Goal: Download file/media

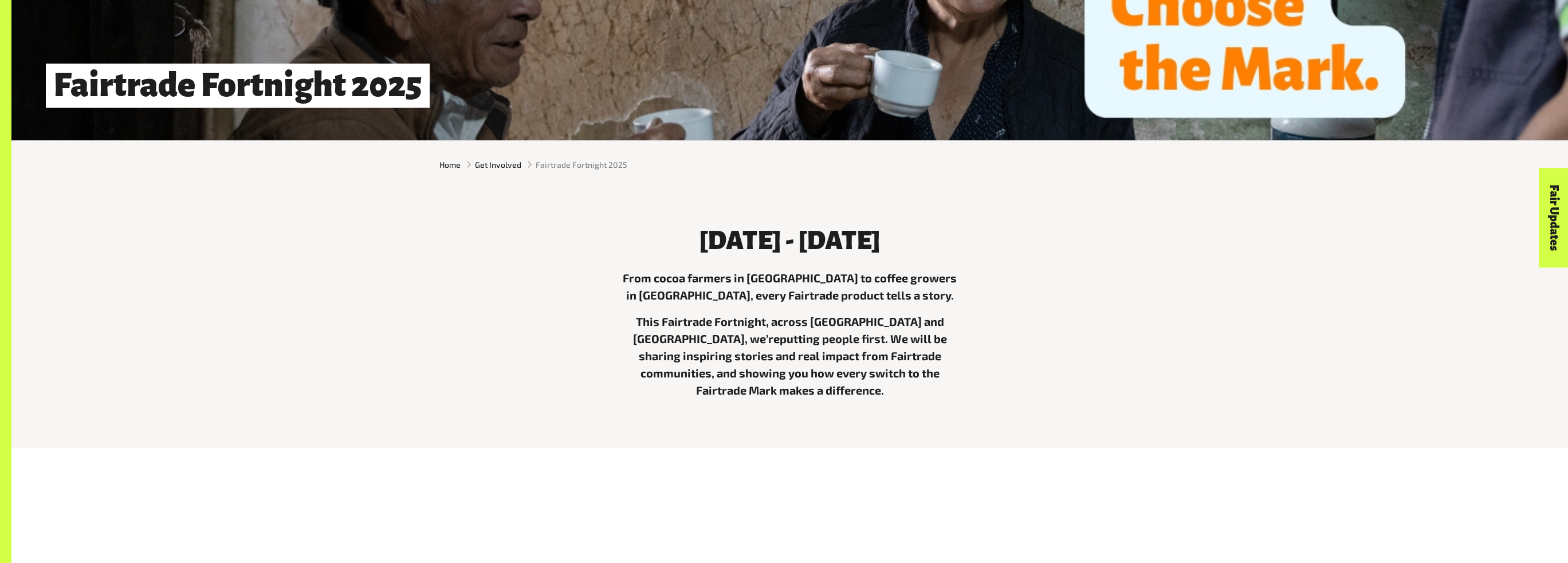
scroll to position [344, 0]
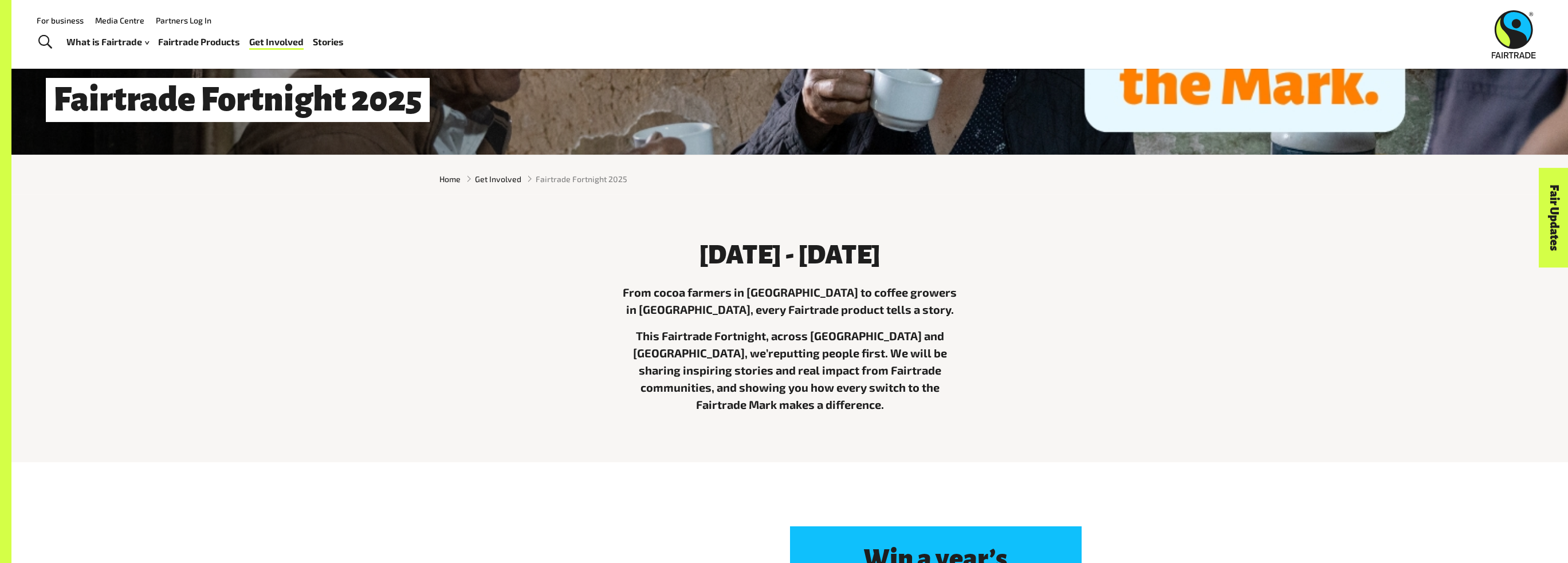
scroll to position [286, 0]
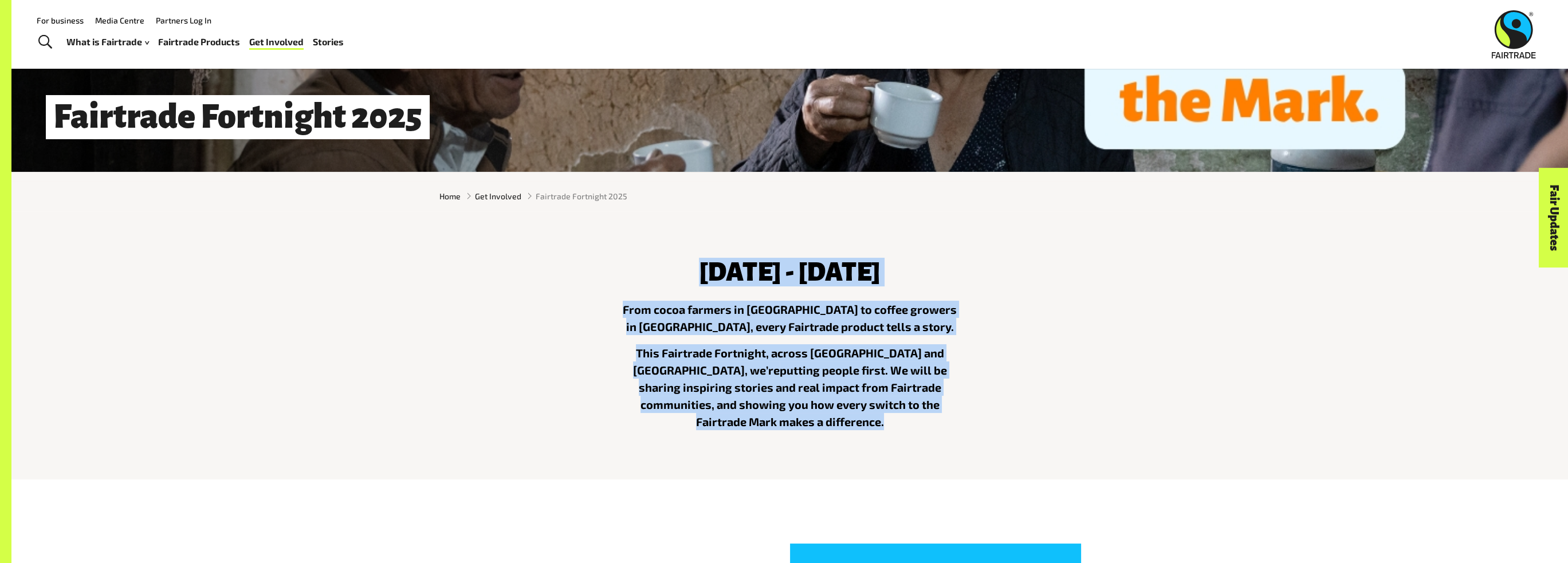
drag, startPoint x: 649, startPoint y: 271, endPoint x: 968, endPoint y: 411, distance: 348.4
click at [959, 412] on div "4th - 17th August 2025 From cocoa farmers in Ghana to coffee growers in Papua N…" at bounding box center [790, 341] width 358 height 196
click at [1022, 415] on div "4th - 17th August 2025 From cocoa farmers in Ghana to coffee growers in Papua N…" at bounding box center [790, 341] width 715 height 196
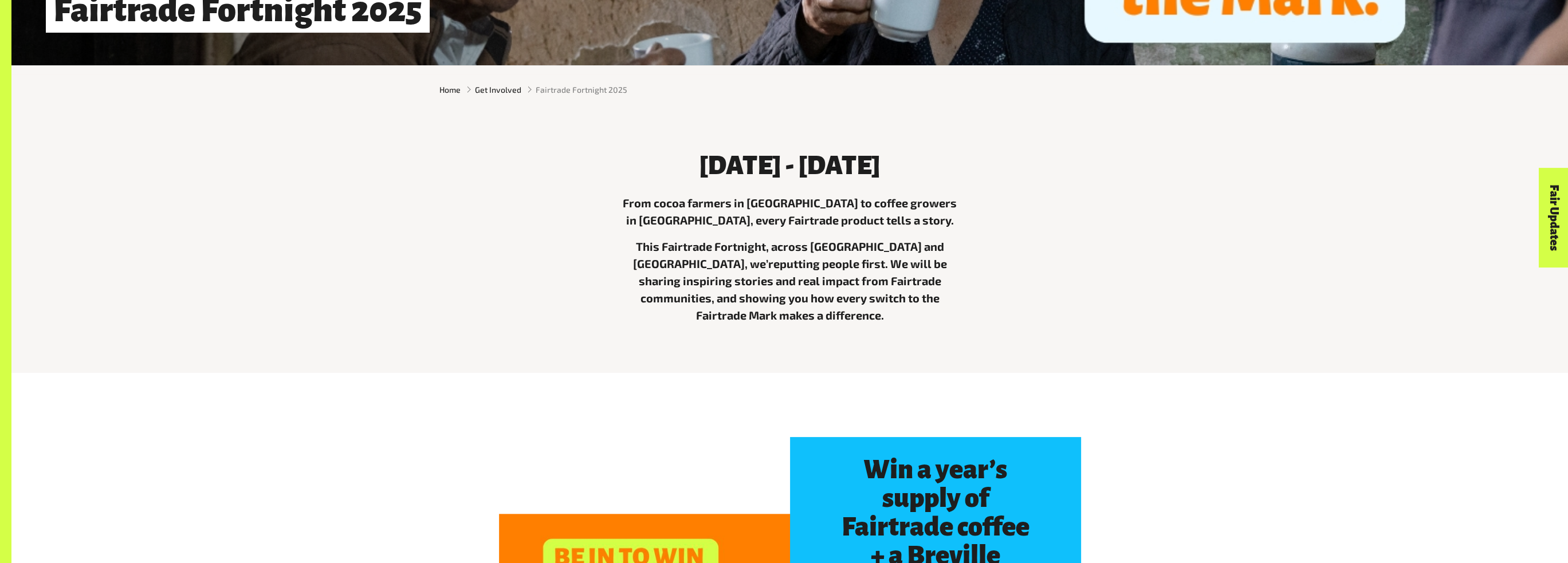
scroll to position [401, 0]
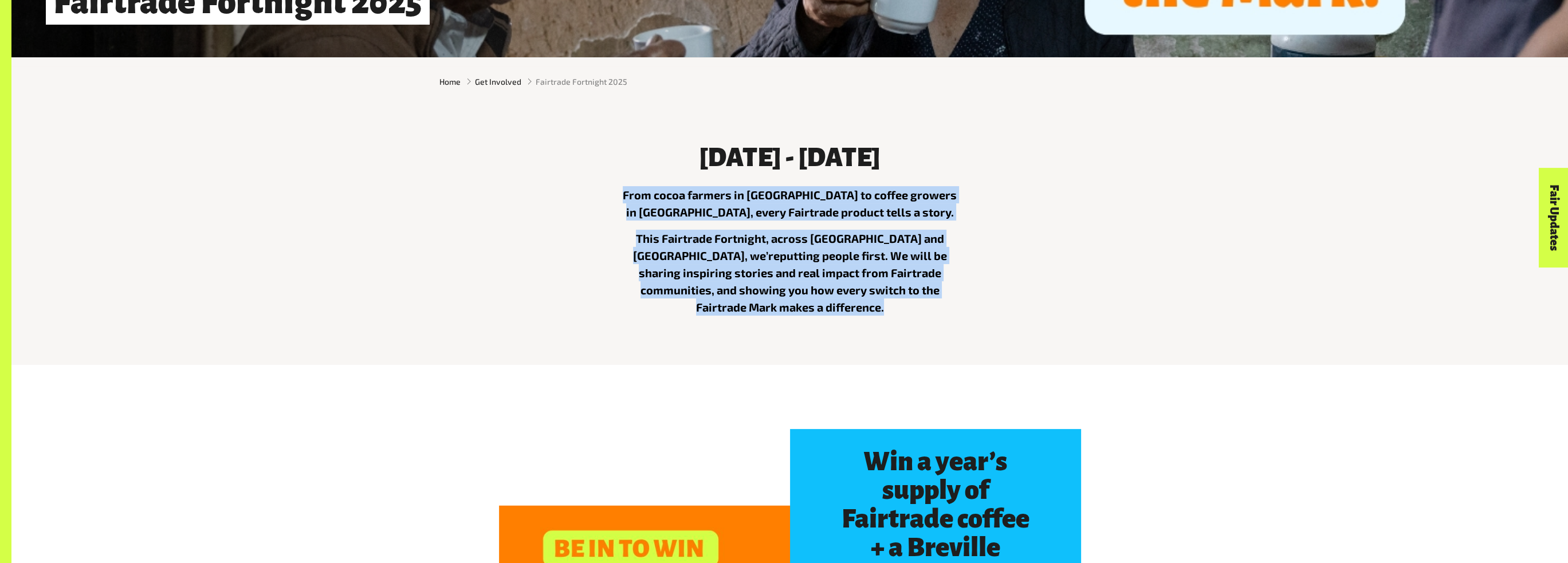
drag, startPoint x: 918, startPoint y: 284, endPoint x: 623, endPoint y: 199, distance: 307.0
click at [623, 199] on div "4th - 17th August 2025 From cocoa farmers in Ghana to coffee growers in Papua N…" at bounding box center [790, 226] width 358 height 196
copy div "From cocoa farmers in Ghana to coffee growers in Papua New Guinea, every Fairtr…"
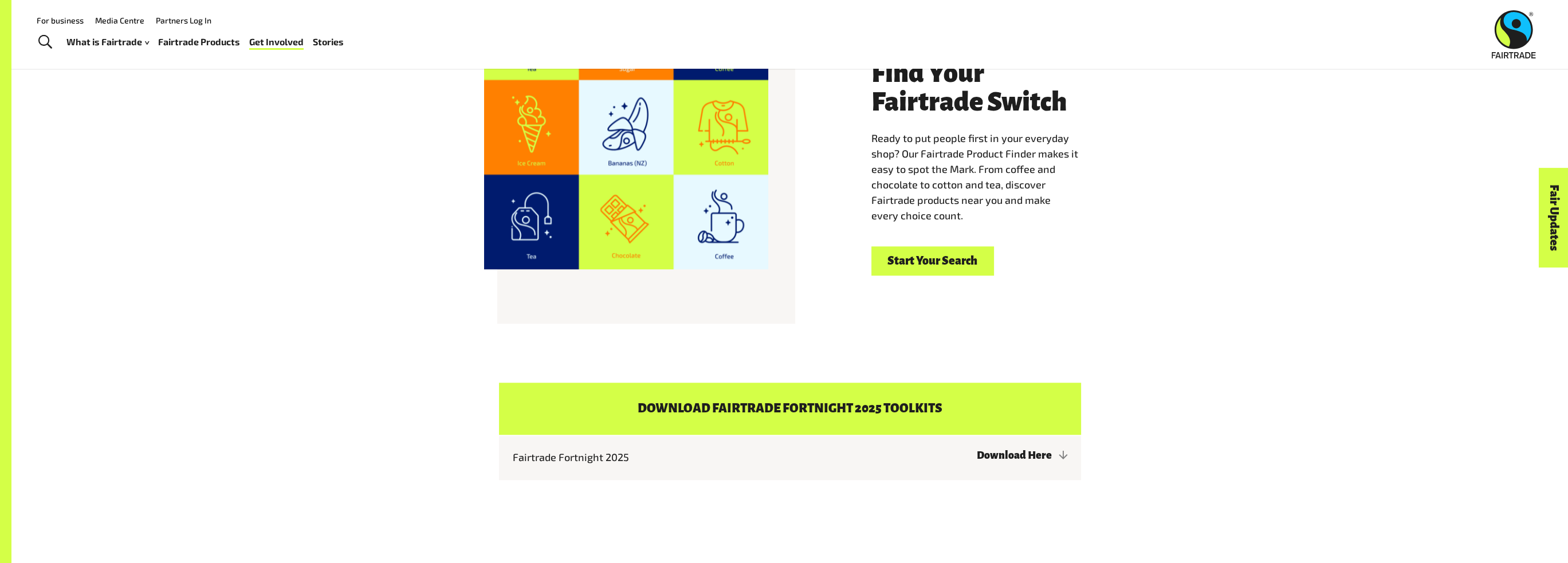
scroll to position [0, 0]
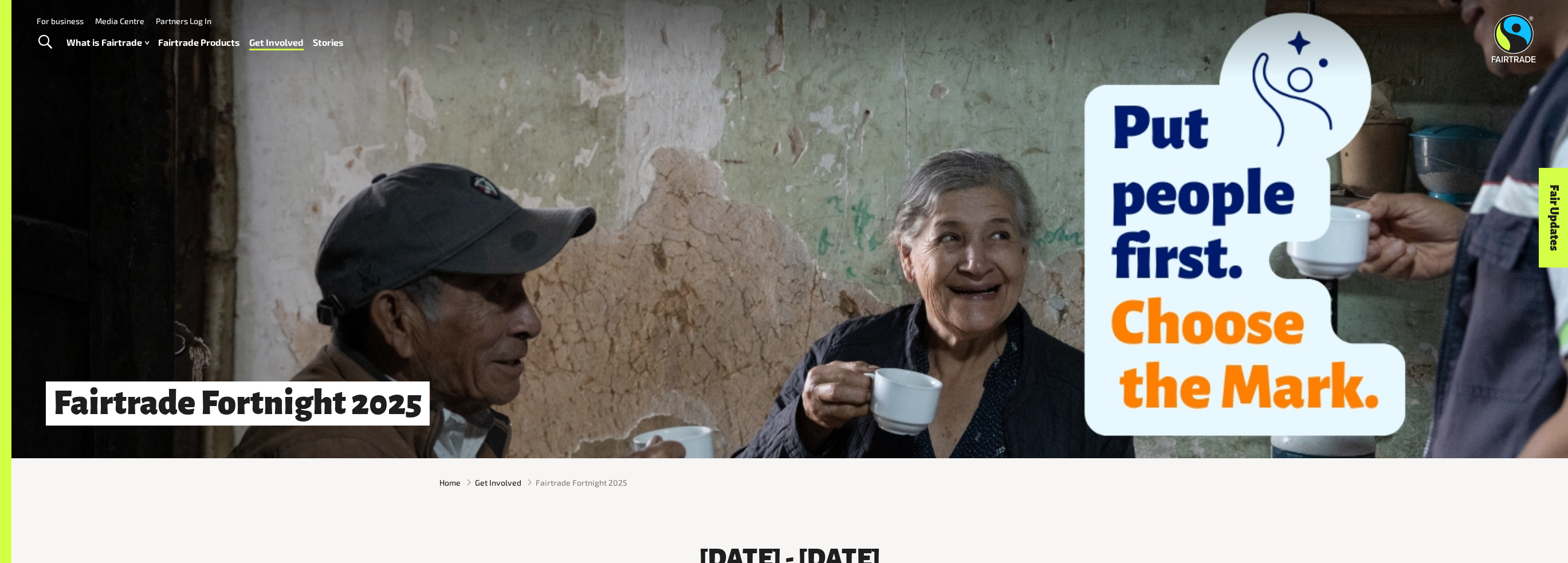
click at [1118, 270] on div "Fairtrade Fortnight 2025" at bounding box center [789, 229] width 1556 height 458
click at [1546, 224] on link "Fair Updates" at bounding box center [1554, 217] width 29 height 99
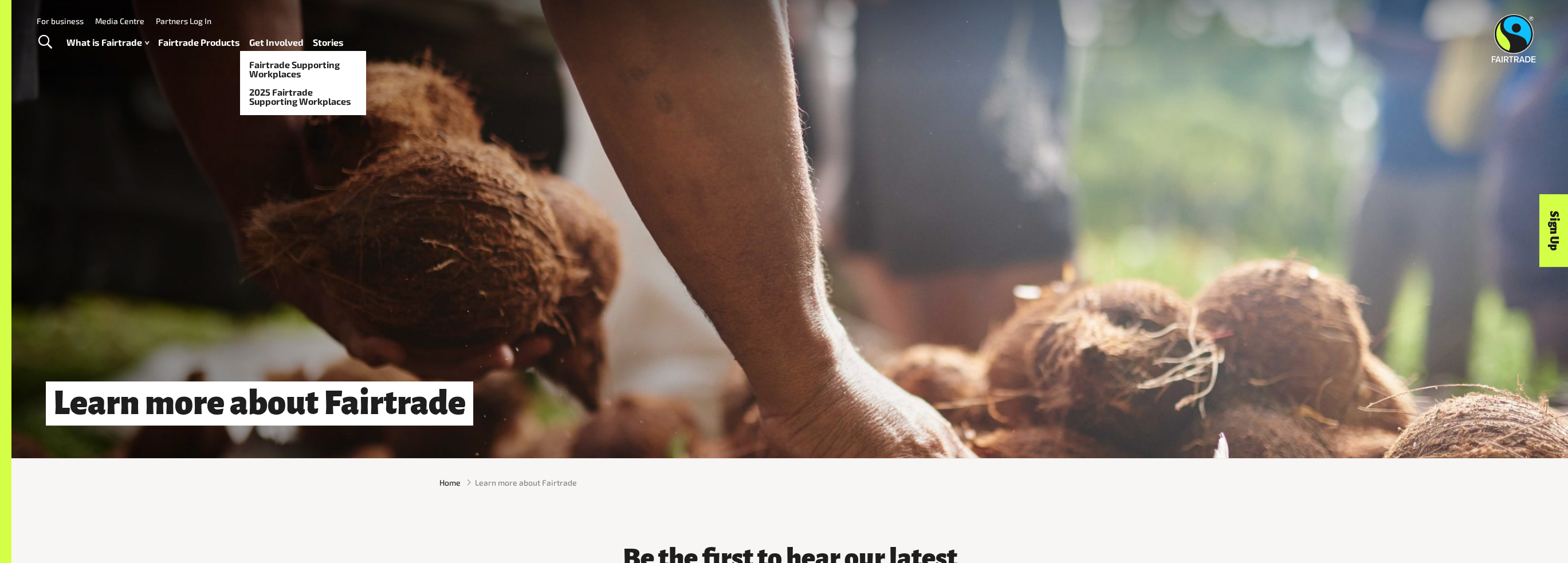
click at [279, 42] on link "Get Involved" at bounding box center [276, 43] width 55 height 17
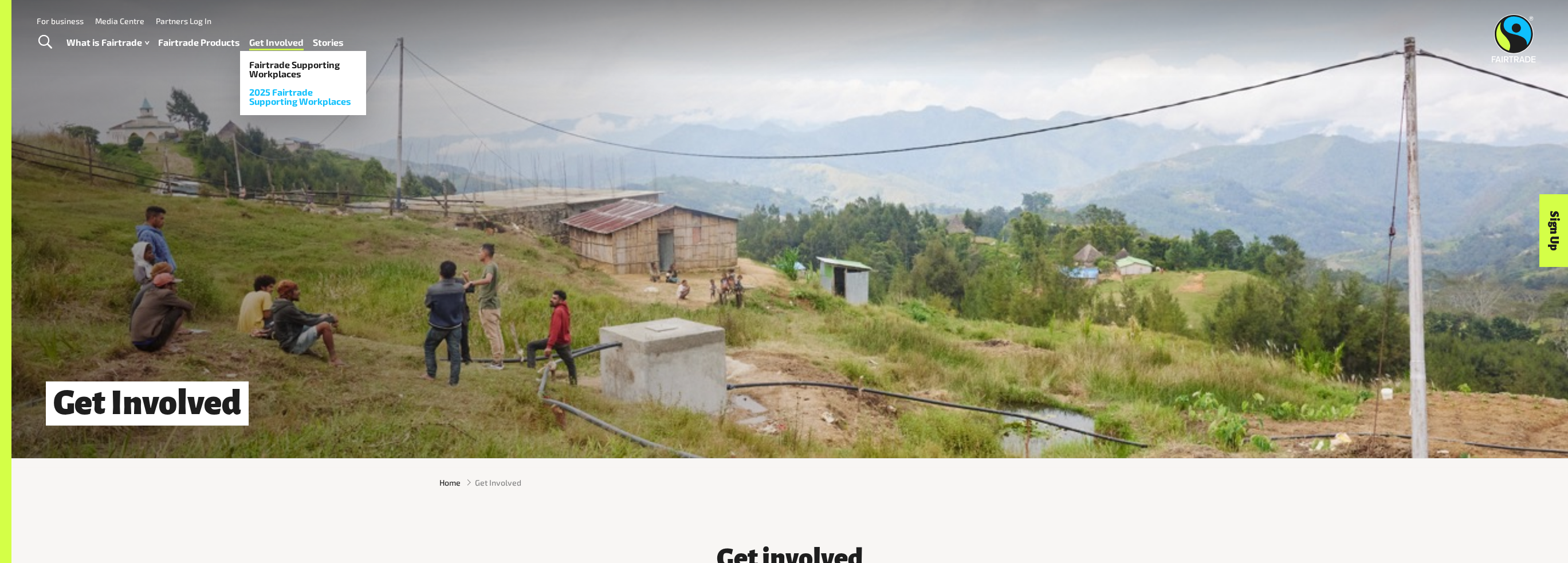
click at [295, 95] on link "2025 Fairtrade Supporting Workplaces" at bounding box center [303, 96] width 126 height 27
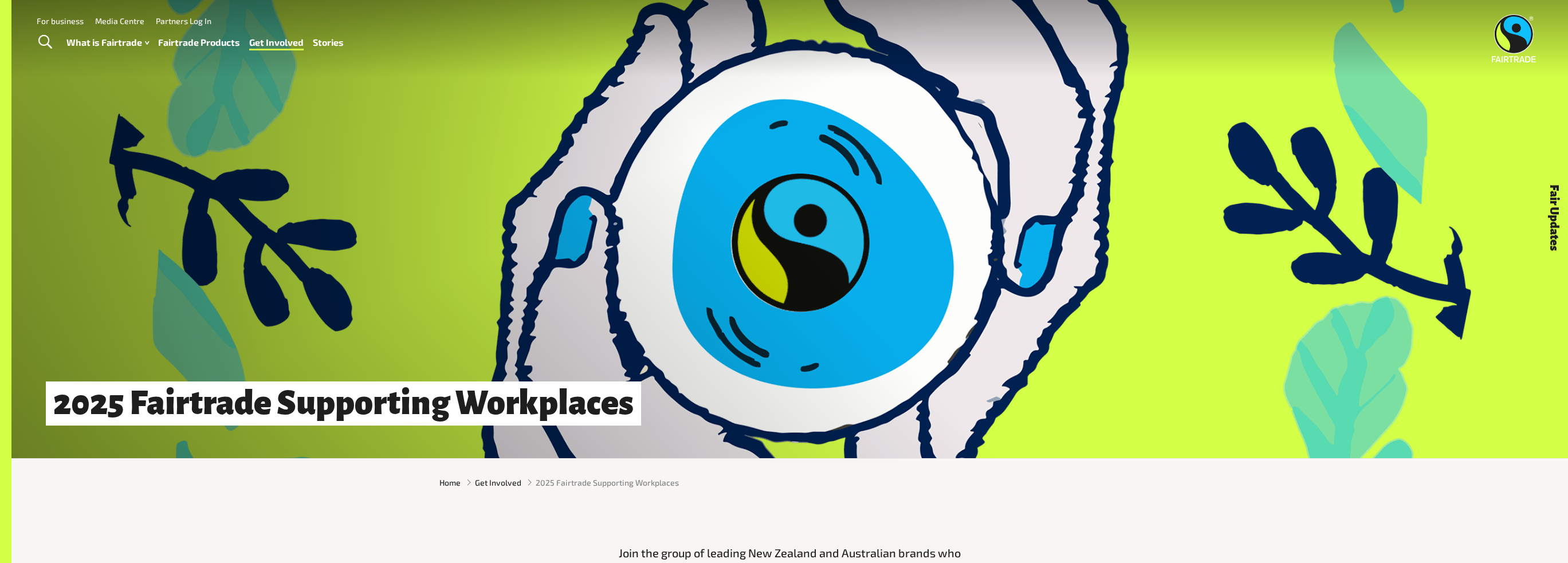
click at [203, 45] on link "Fairtrade Products" at bounding box center [198, 43] width 82 height 17
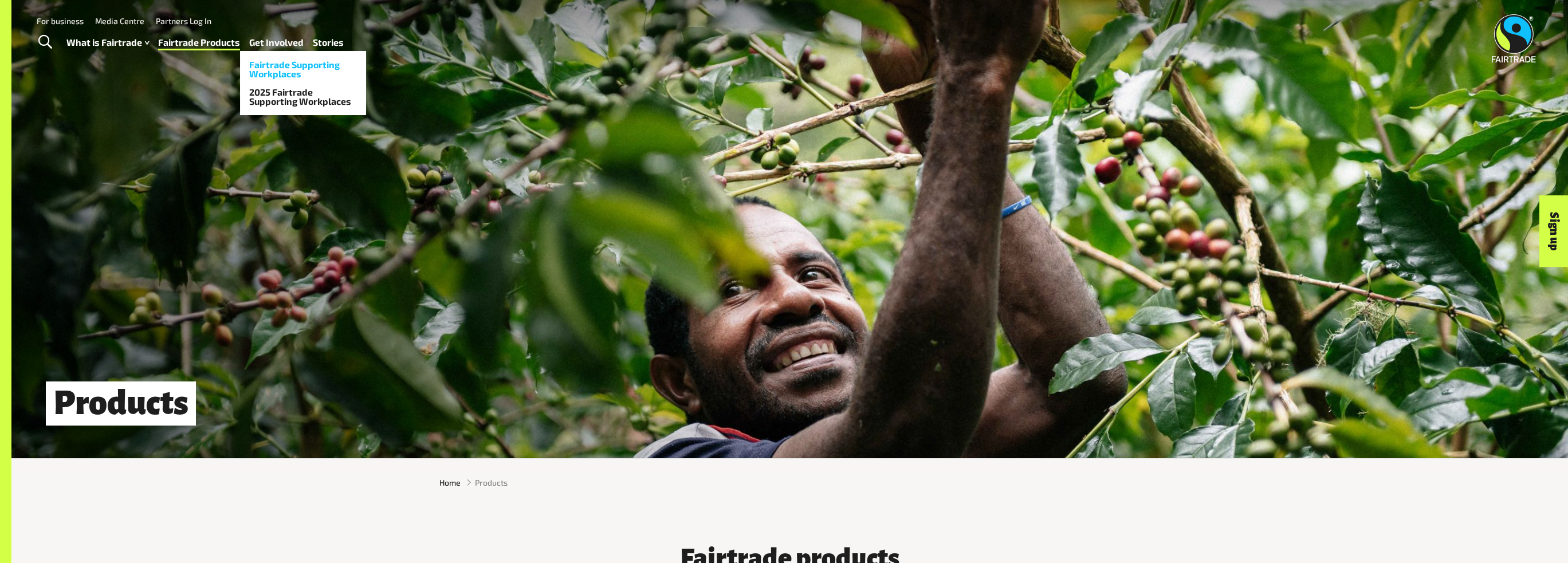
click at [288, 75] on link "Fairtrade Supporting Workplaces" at bounding box center [303, 69] width 126 height 27
click at [271, 43] on link "Get Involved" at bounding box center [276, 43] width 55 height 17
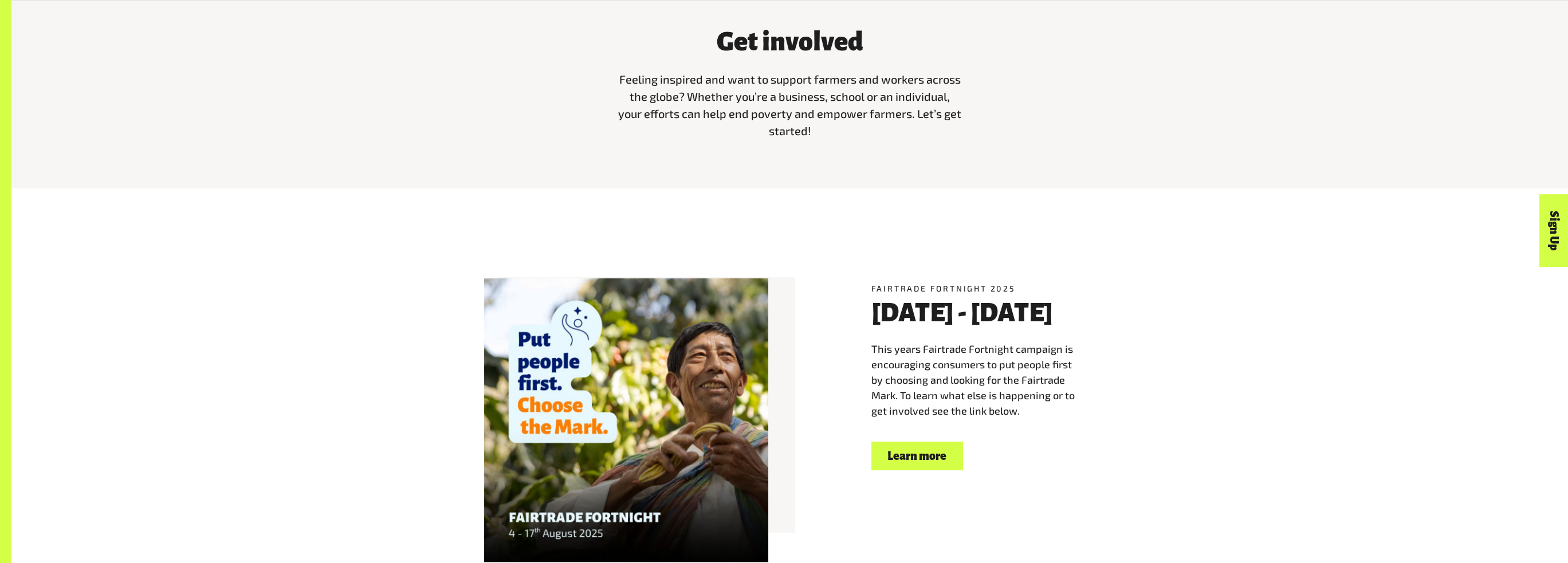
scroll to position [745, 0]
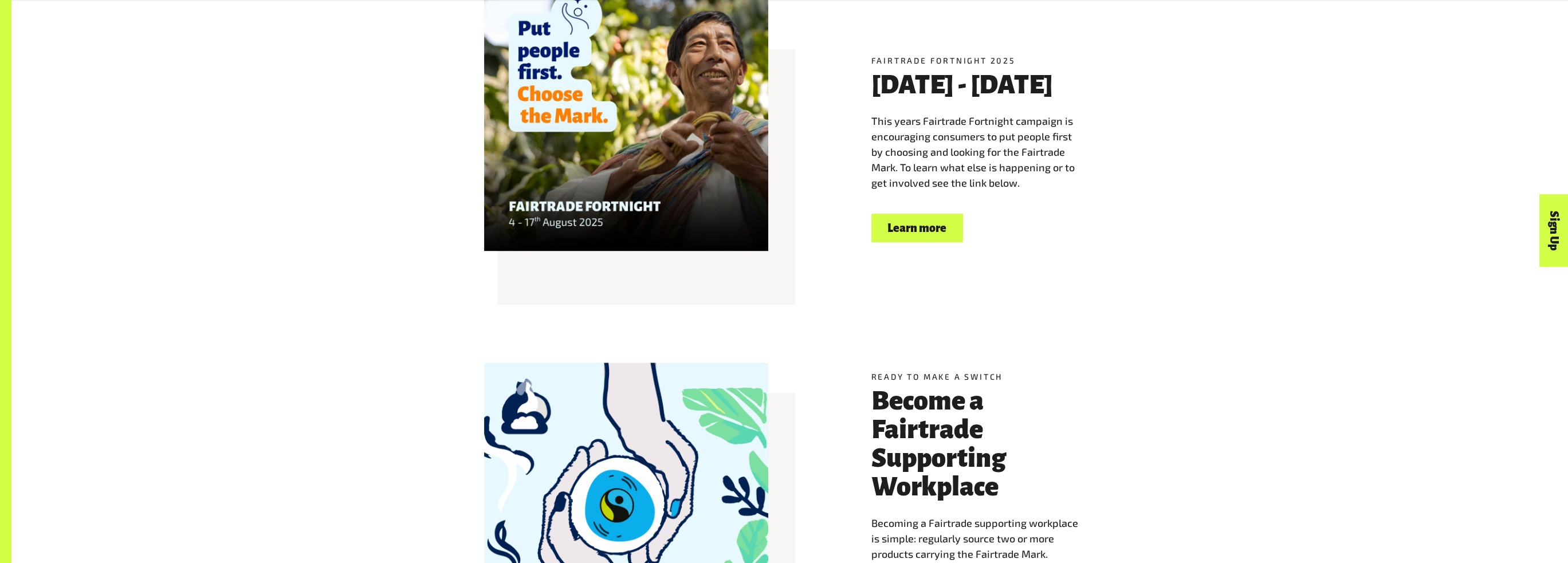
click at [919, 222] on link "Learn more" at bounding box center [917, 229] width 92 height 29
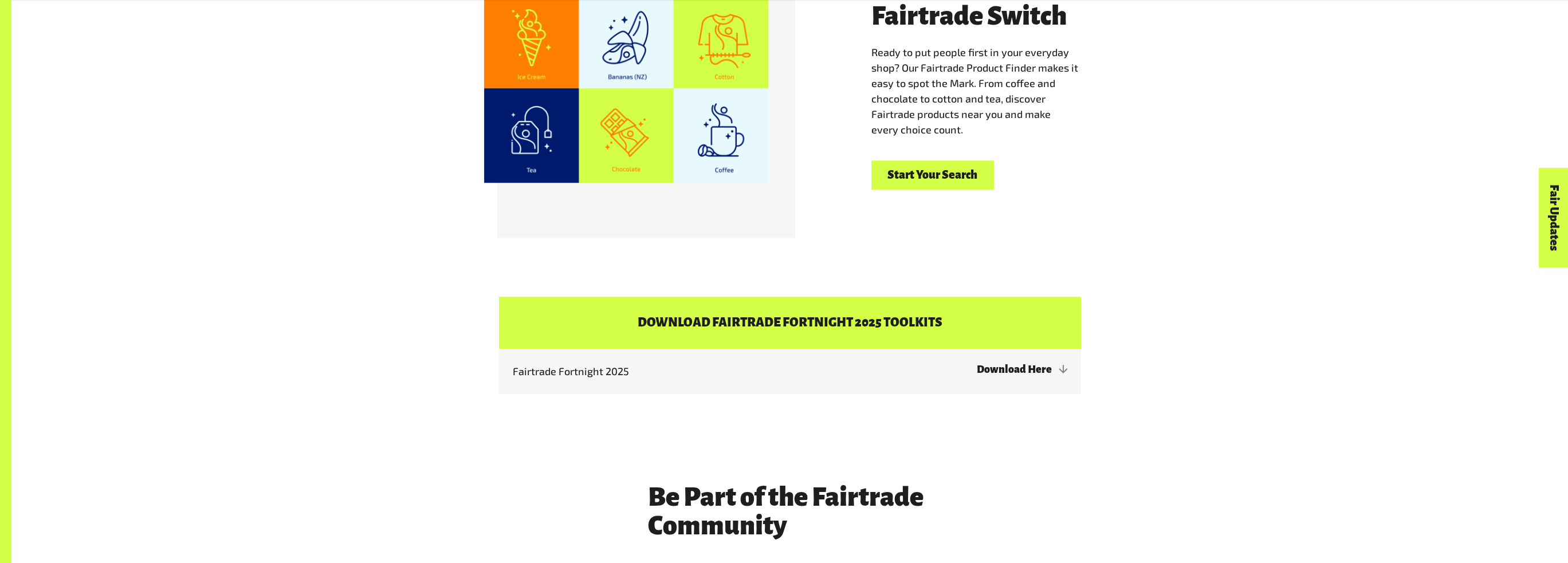
scroll to position [2300, 0]
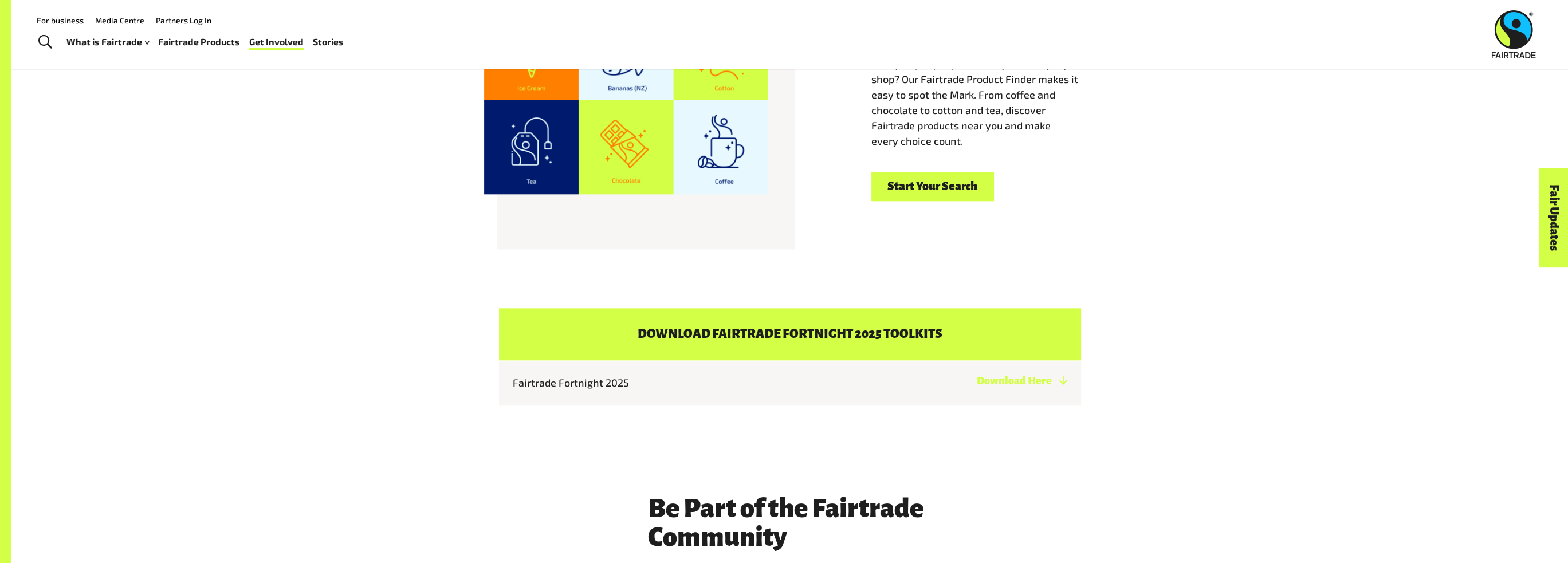
click at [1004, 375] on link "Download Here" at bounding box center [1022, 381] width 90 height 11
